Goal: Book appointment/travel/reservation

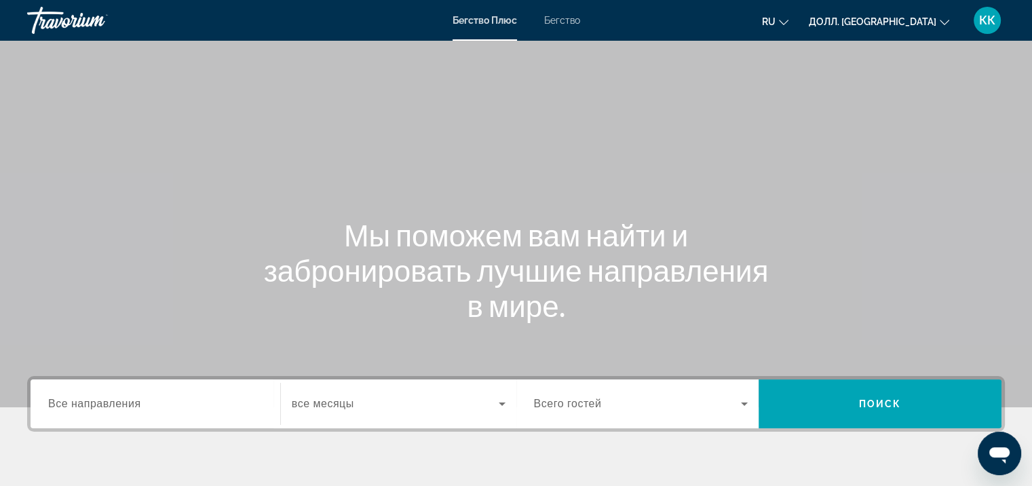
click at [75, 405] on body "Перейти к основному содержанию Бегство Плюс Бегство RU English Español Français…" at bounding box center [516, 243] width 1032 height 486
click at [75, 405] on ya-tr-span "Все направления" at bounding box center [94, 404] width 93 height 12
click at [75, 405] on input "Пункт назначения Все направления" at bounding box center [155, 404] width 214 height 16
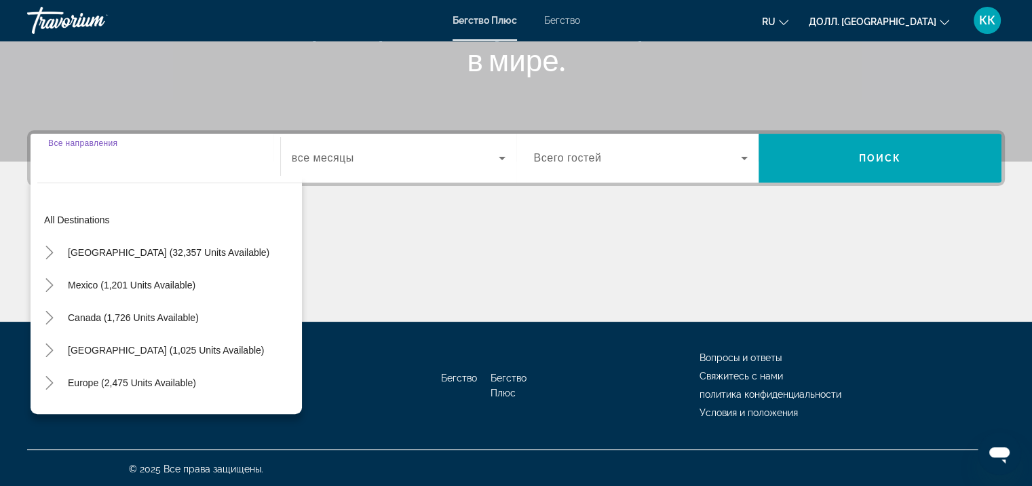
scroll to position [247, 0]
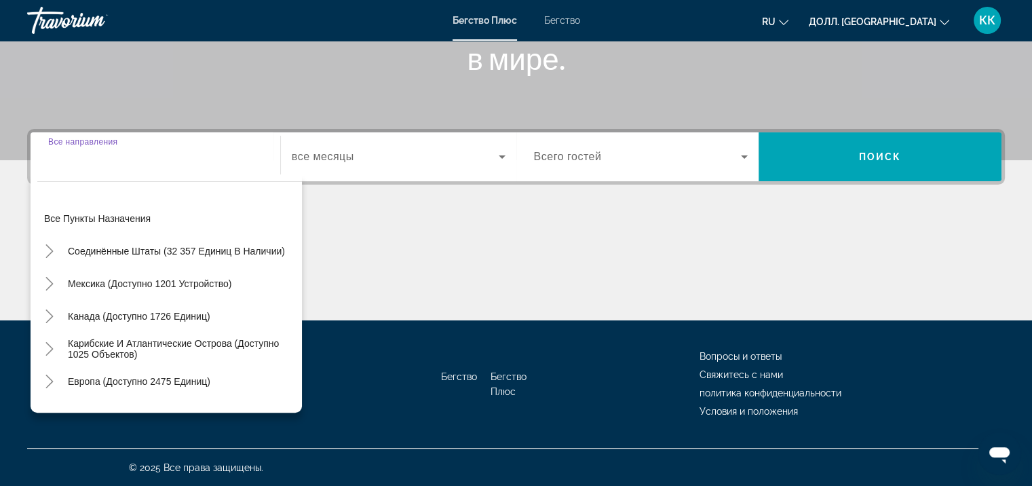
click at [81, 171] on div "Виджет поиска" at bounding box center [155, 157] width 214 height 39
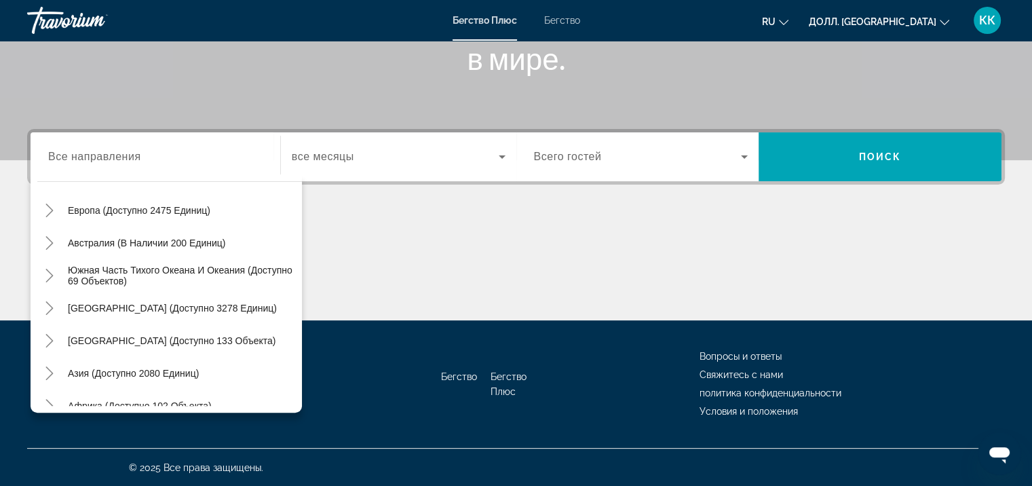
scroll to position [220, 0]
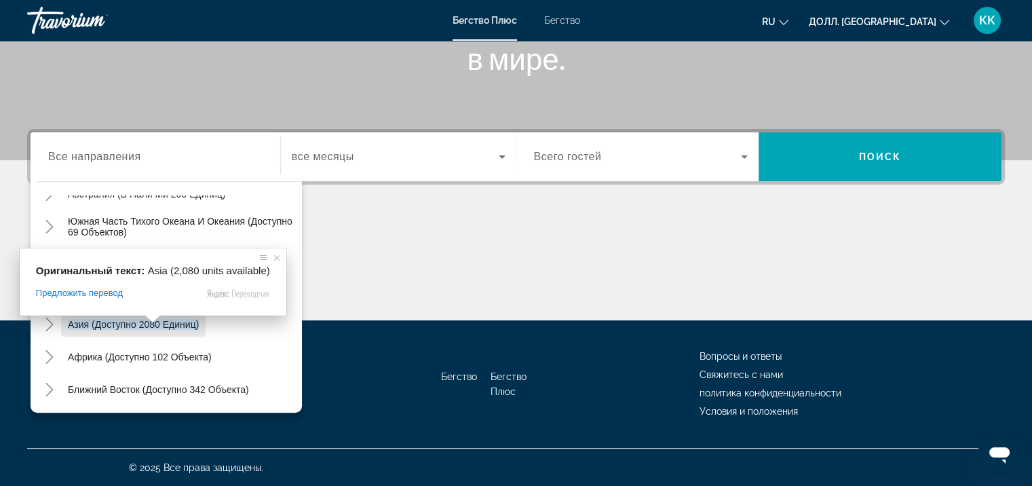
click at [149, 323] on span at bounding box center [153, 319] width 18 height 8
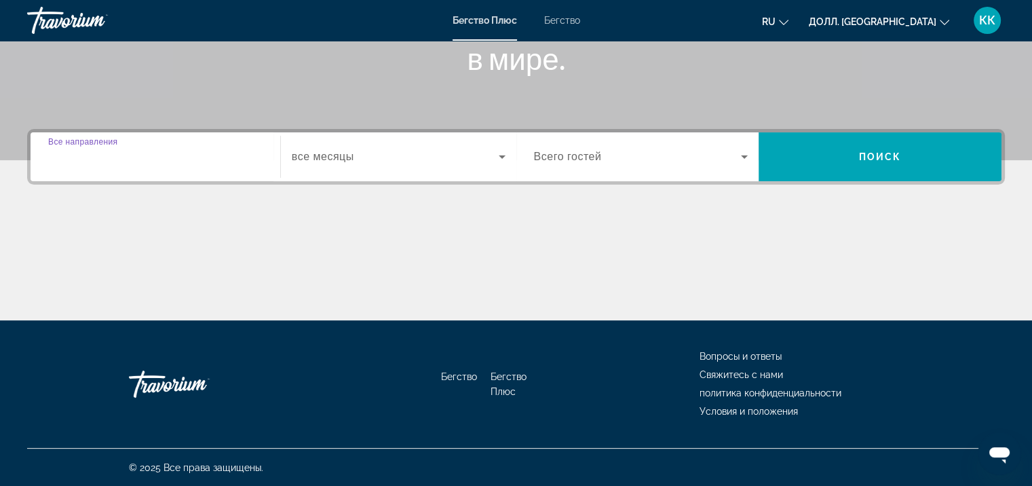
click at [185, 150] on input "Пункт назначения Все направления" at bounding box center [155, 157] width 214 height 16
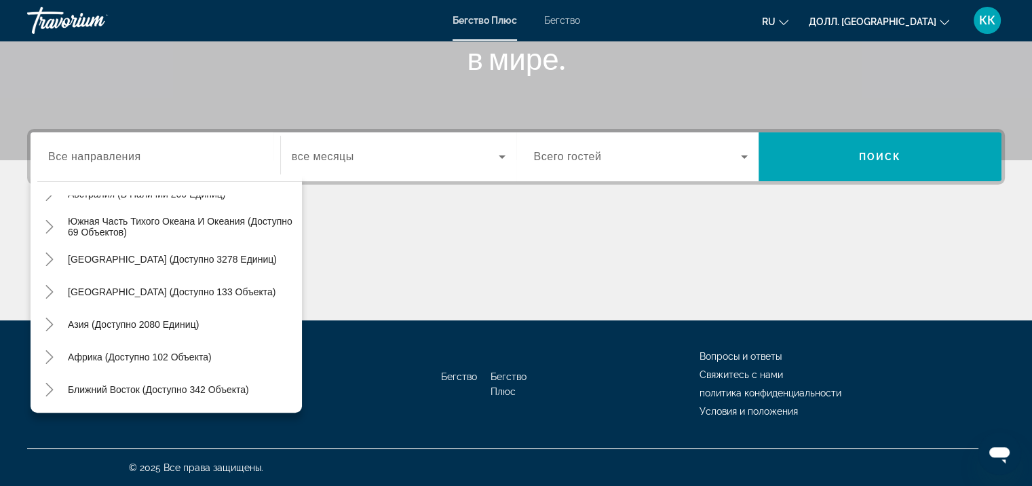
click at [257, 390] on div "Ближний Восток (доступно 342 объекта)" at bounding box center [169, 389] width 265 height 33
click at [208, 391] on ya-tr-span "Ближний Восток (доступно 342 объекта)" at bounding box center [158, 389] width 181 height 11
type input "**********"
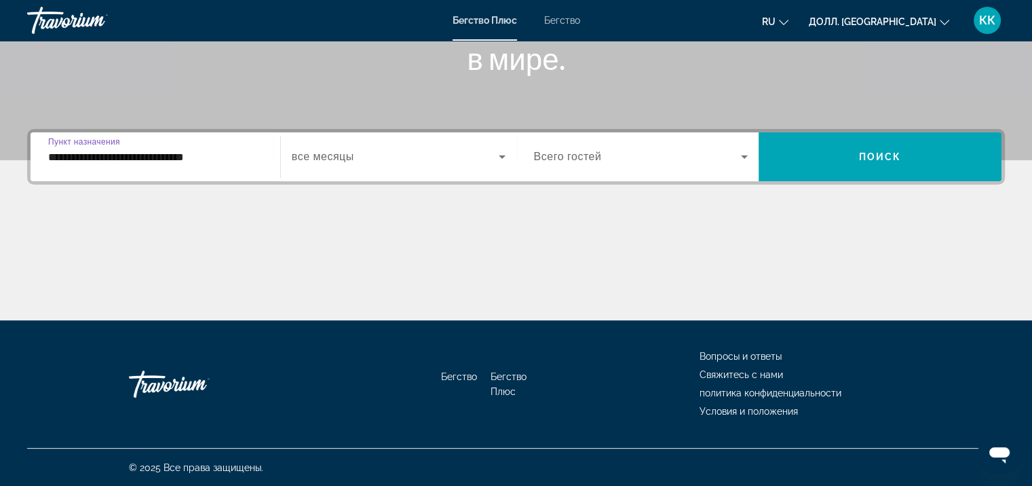
click at [508, 149] on icon "Виджет поиска" at bounding box center [502, 157] width 16 height 16
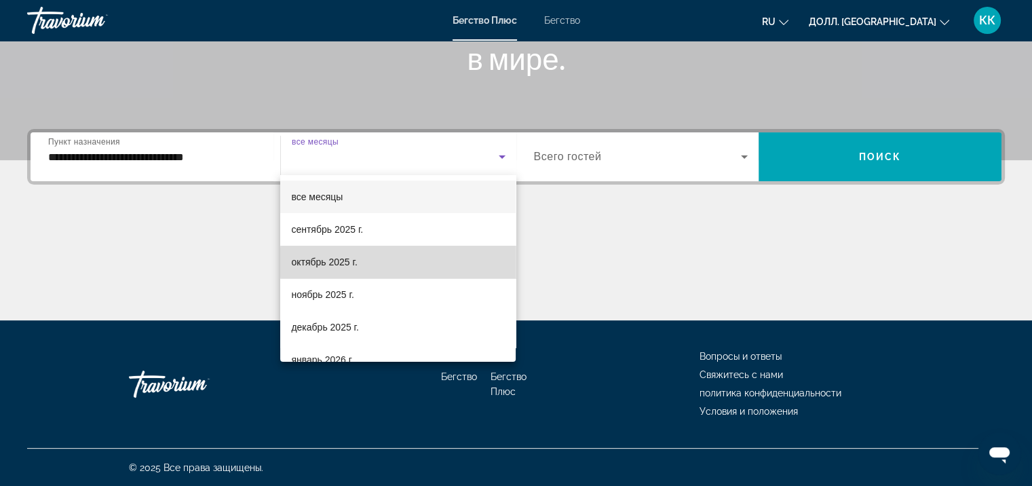
click at [438, 263] on mat-option "октябрь 2025 г." at bounding box center [398, 262] width 236 height 33
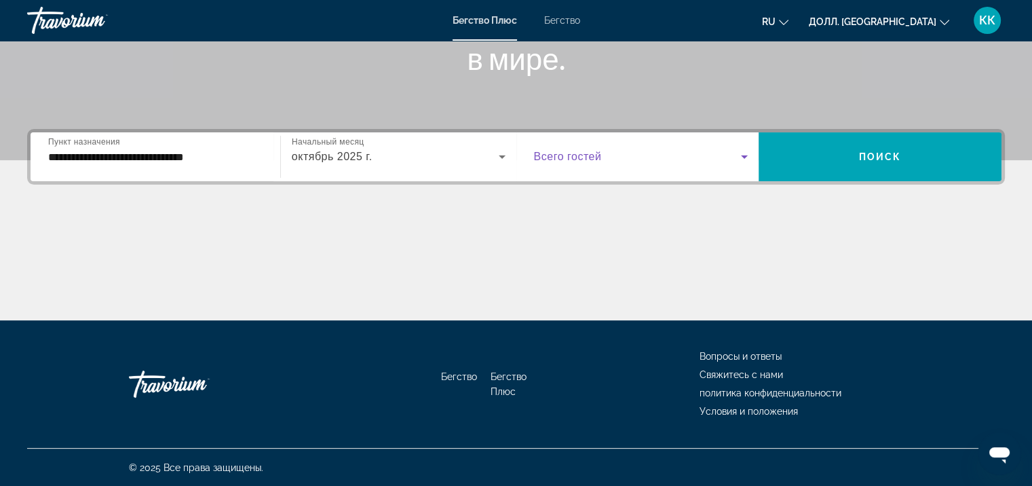
click at [744, 155] on icon "Виджет поиска" at bounding box center [744, 156] width 7 height 3
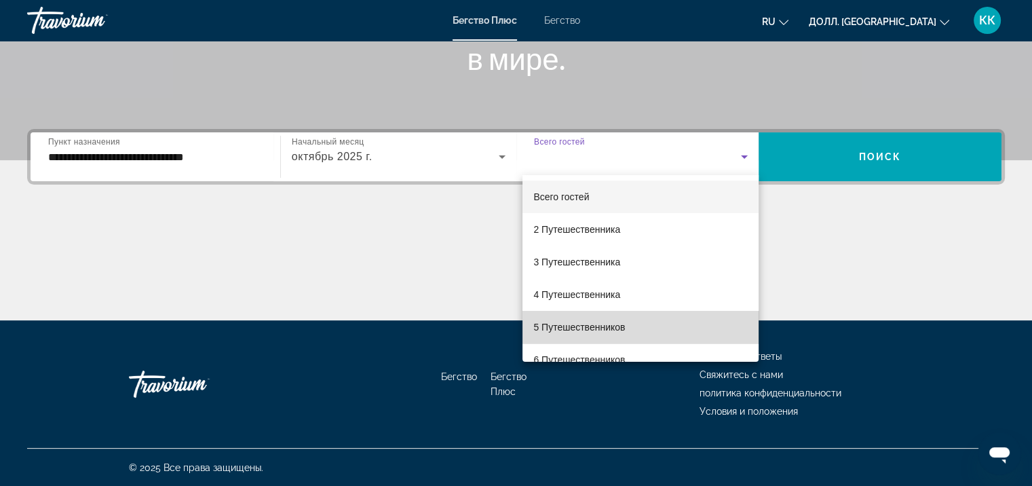
click at [687, 314] on mat-option "5 Путешественников" at bounding box center [641, 327] width 236 height 33
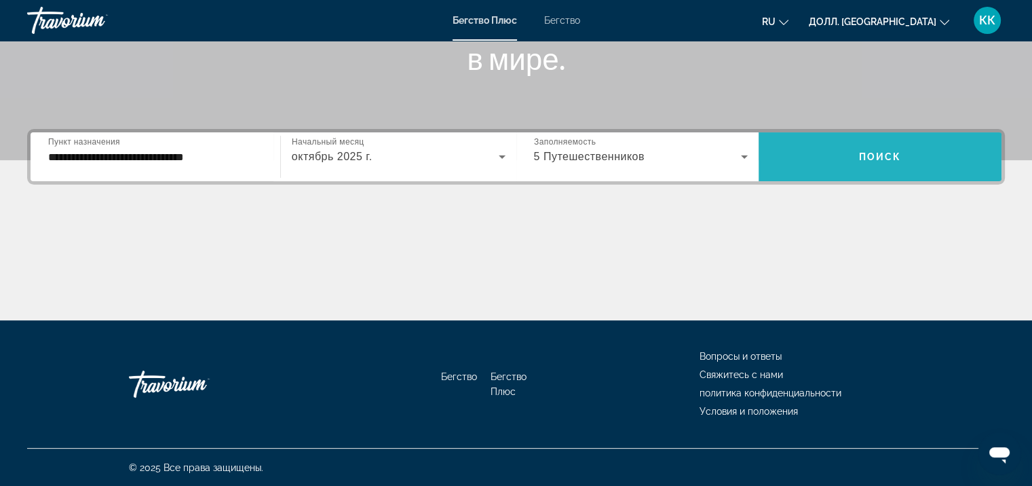
click at [878, 147] on span "Виджет поиска" at bounding box center [880, 156] width 243 height 33
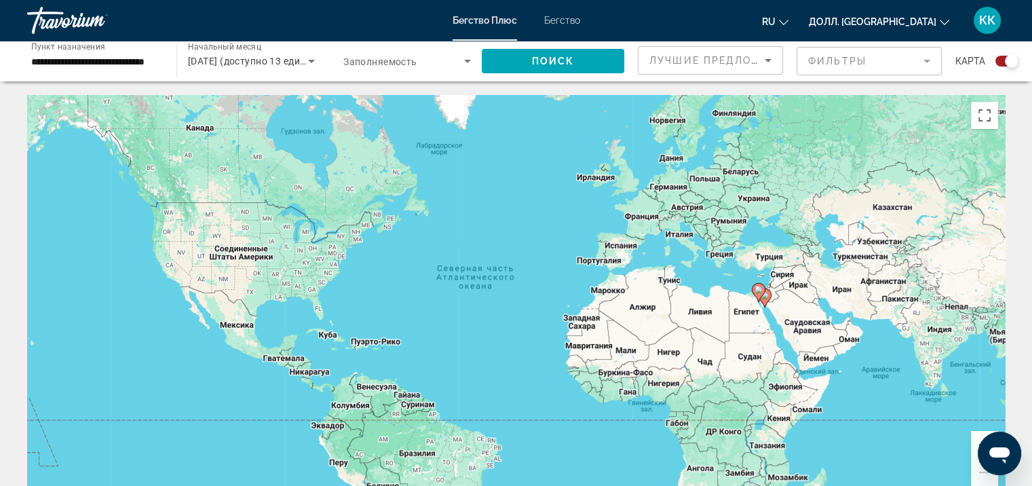
click at [1004, 58] on div "Виджет поиска" at bounding box center [1007, 61] width 23 height 11
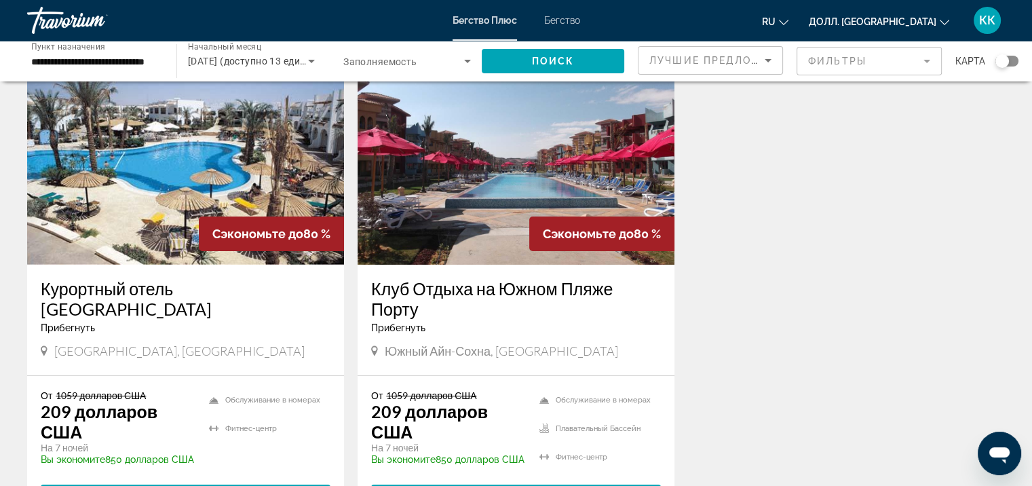
scroll to position [109, 0]
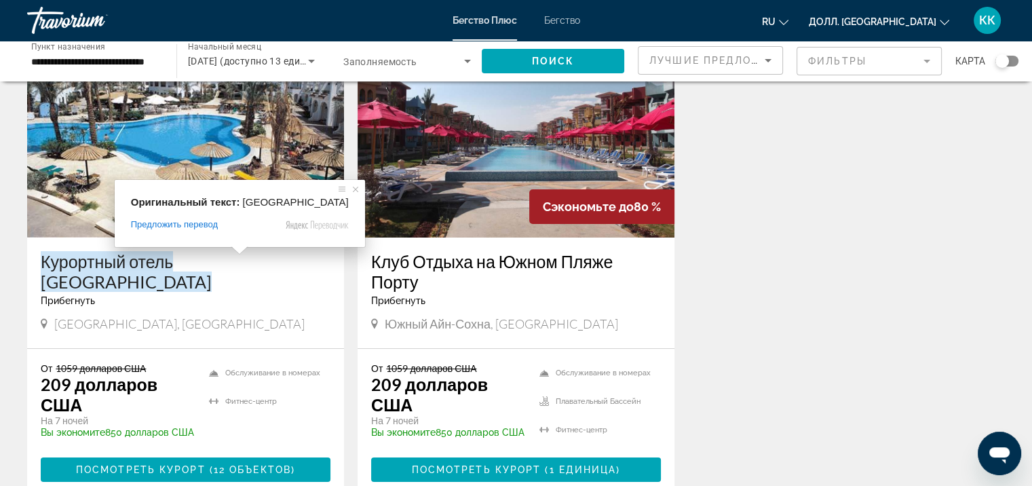
click at [166, 269] on ya-tr-span "Курортный отель [GEOGRAPHIC_DATA]" at bounding box center [126, 271] width 171 height 41
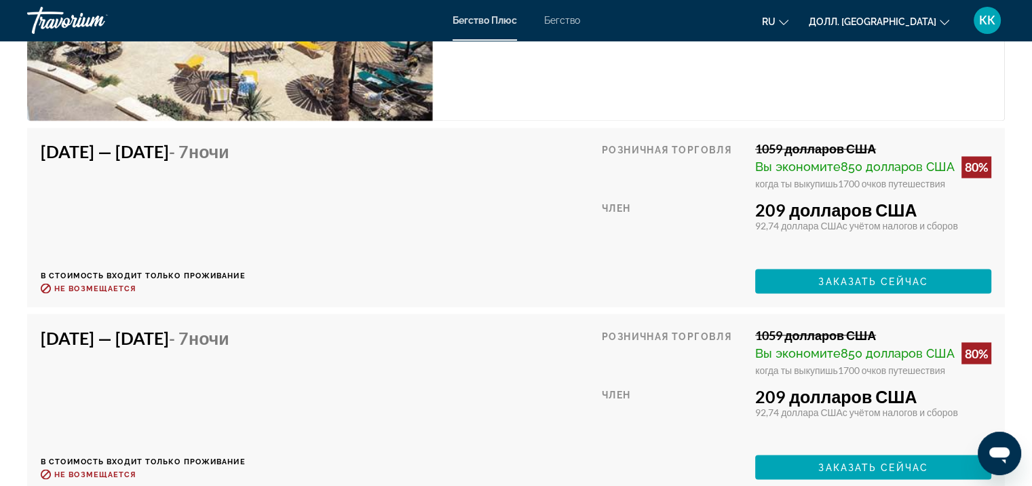
scroll to position [2335, 0]
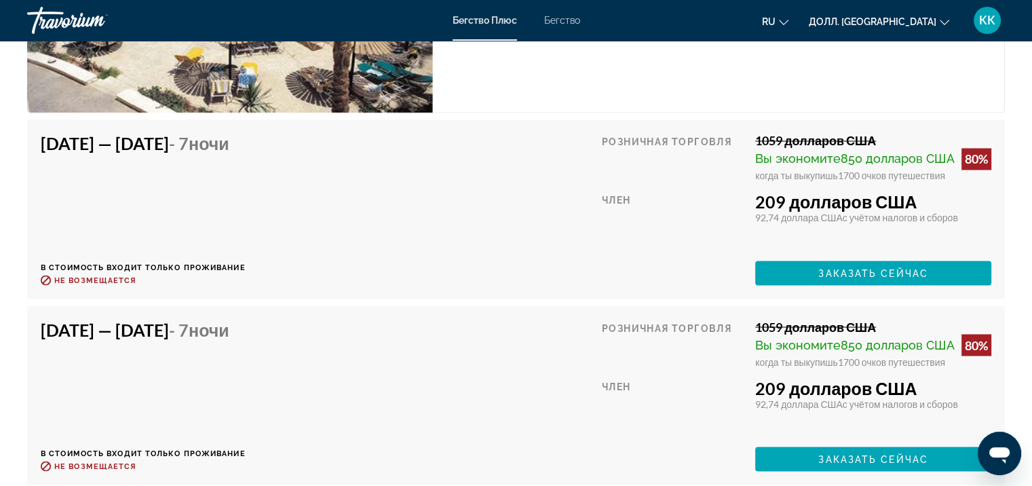
click at [165, 273] on div "[DATE] — [DATE] - 7 ночи В стоимость входит только проживание Возврат до : Не в…" at bounding box center [516, 208] width 978 height 179
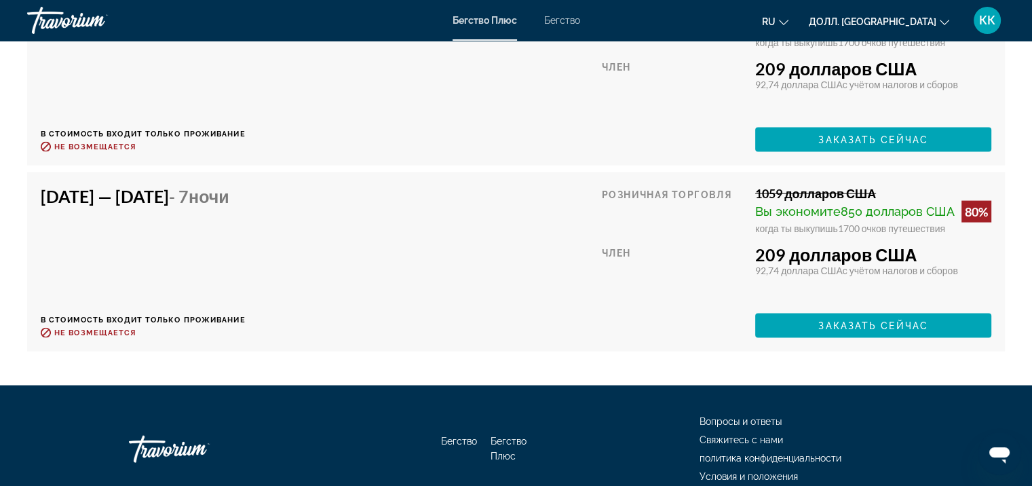
scroll to position [2851, 0]
